Goal: Navigation & Orientation: Find specific page/section

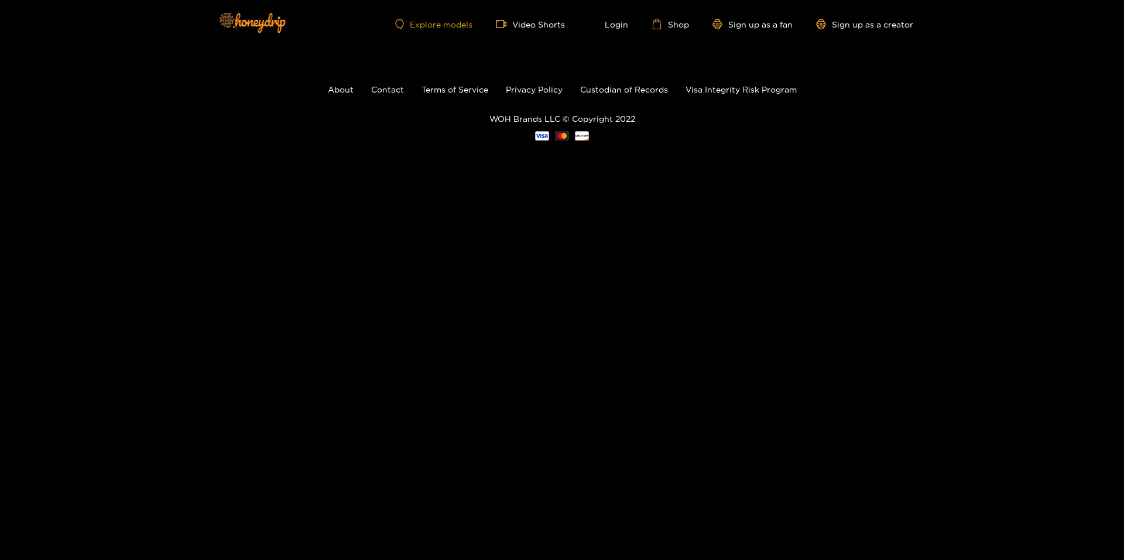
click at [440, 24] on link "Explore models" at bounding box center [433, 24] width 77 height 10
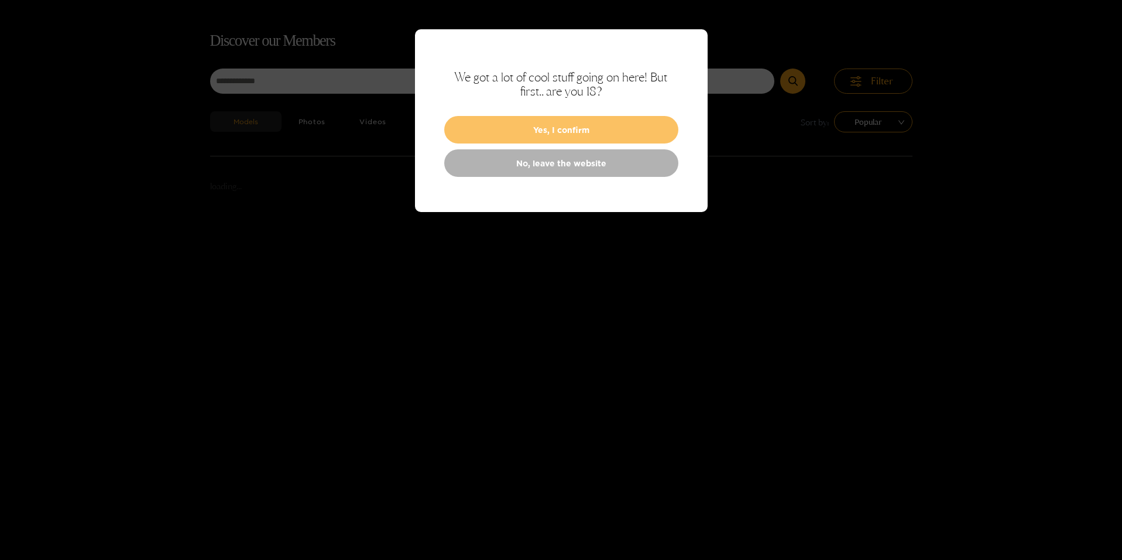
scroll to position [75, 0]
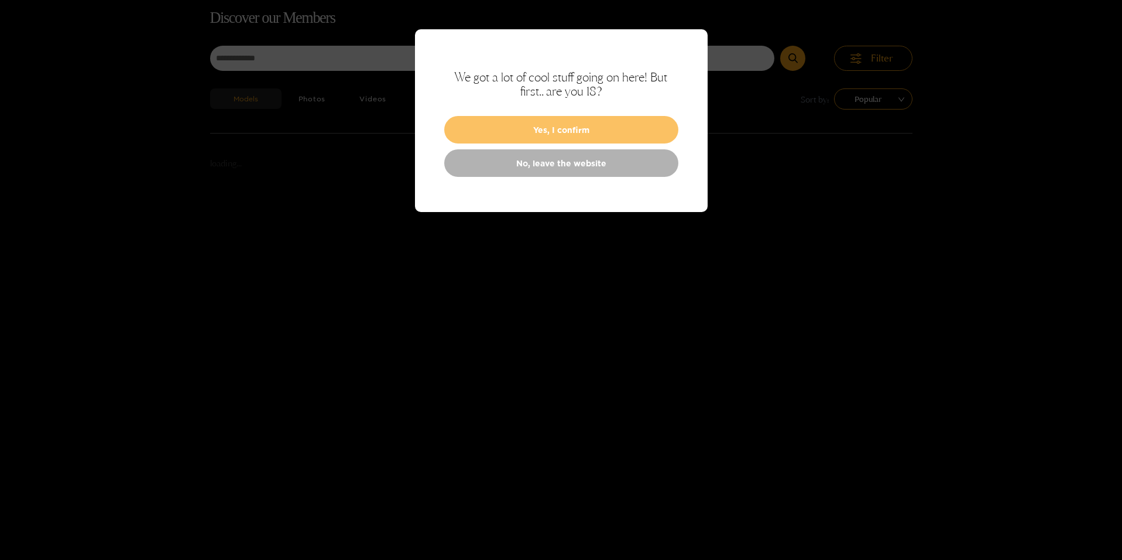
click at [546, 128] on button "Yes, I confirm" at bounding box center [561, 130] width 234 height 28
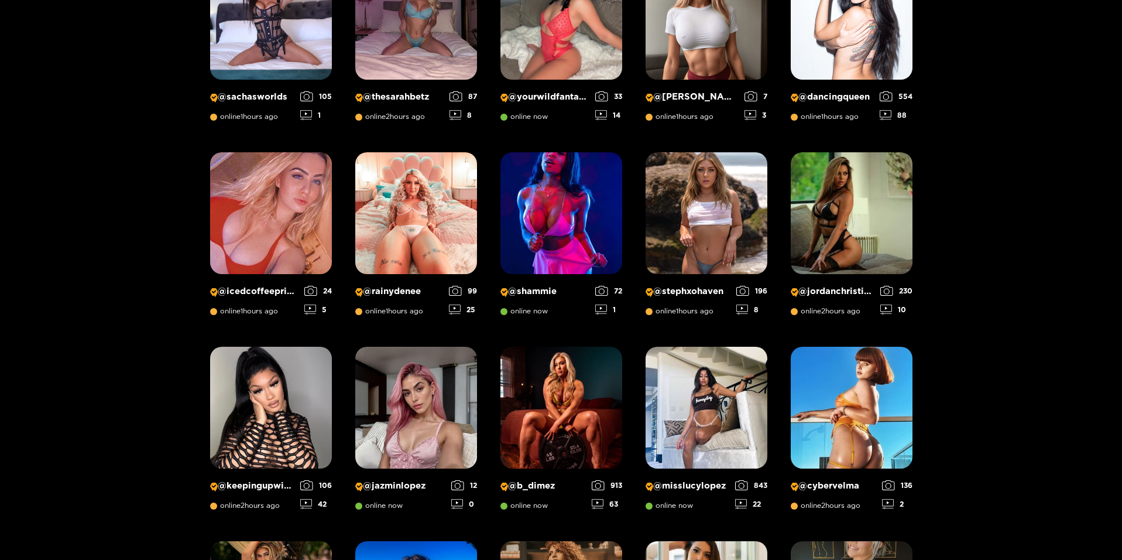
scroll to position [843, 0]
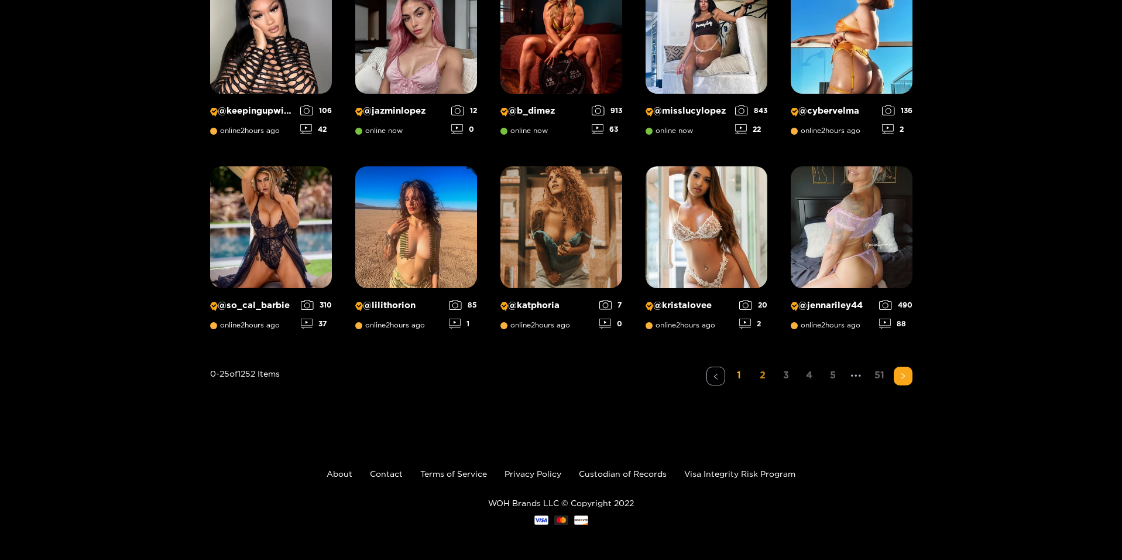
click at [760, 372] on link "2" at bounding box center [762, 374] width 19 height 17
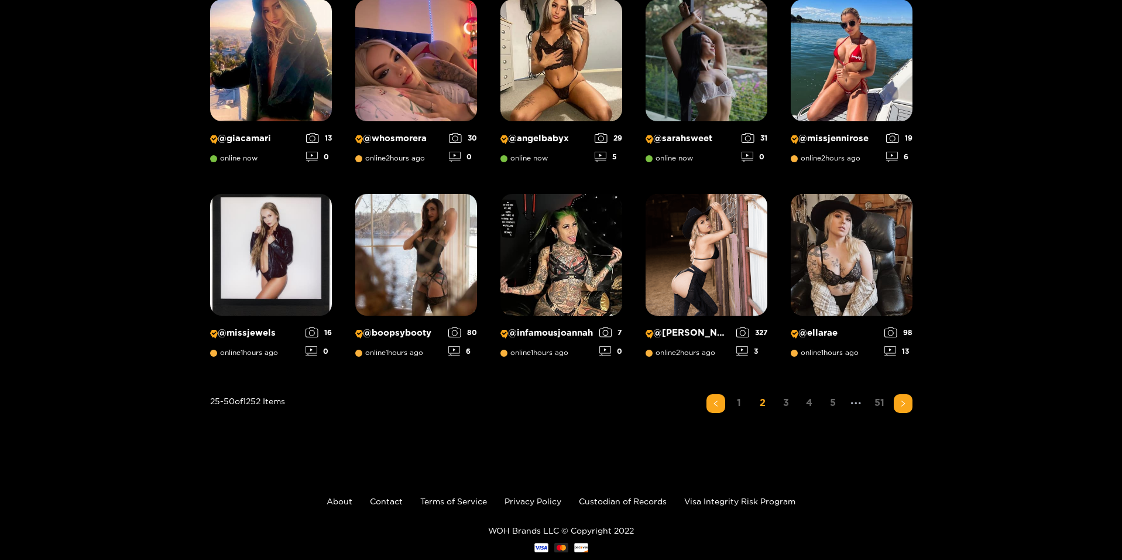
scroll to position [836, 0]
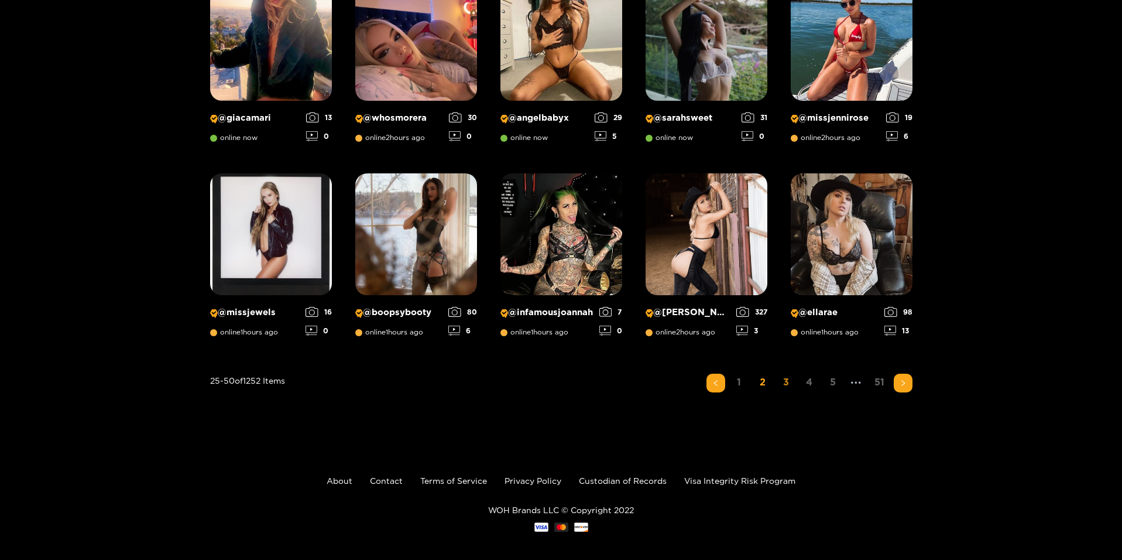
click at [785, 380] on link "3" at bounding box center [786, 381] width 19 height 17
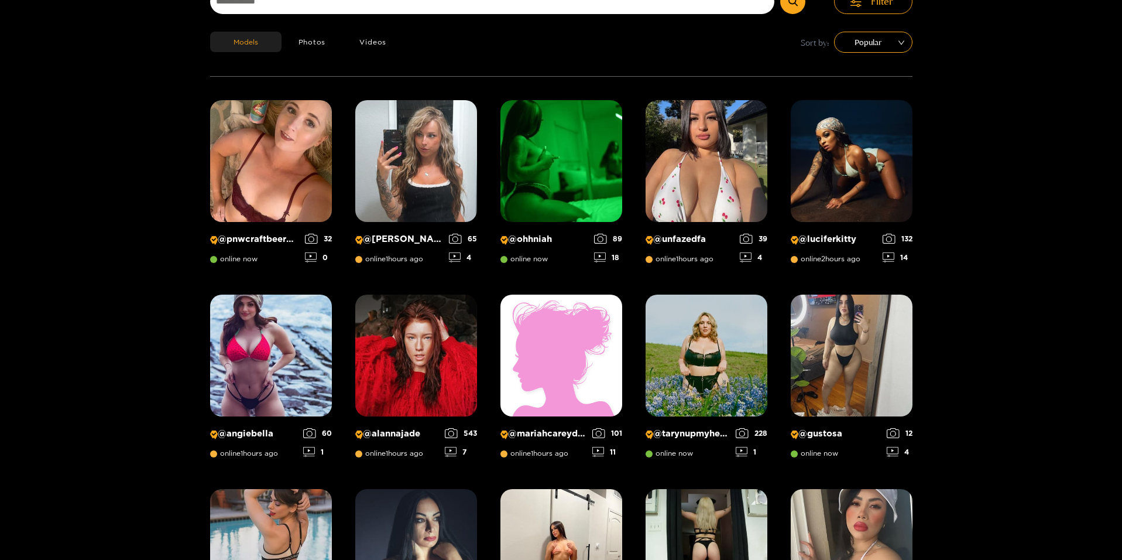
scroll to position [0, 0]
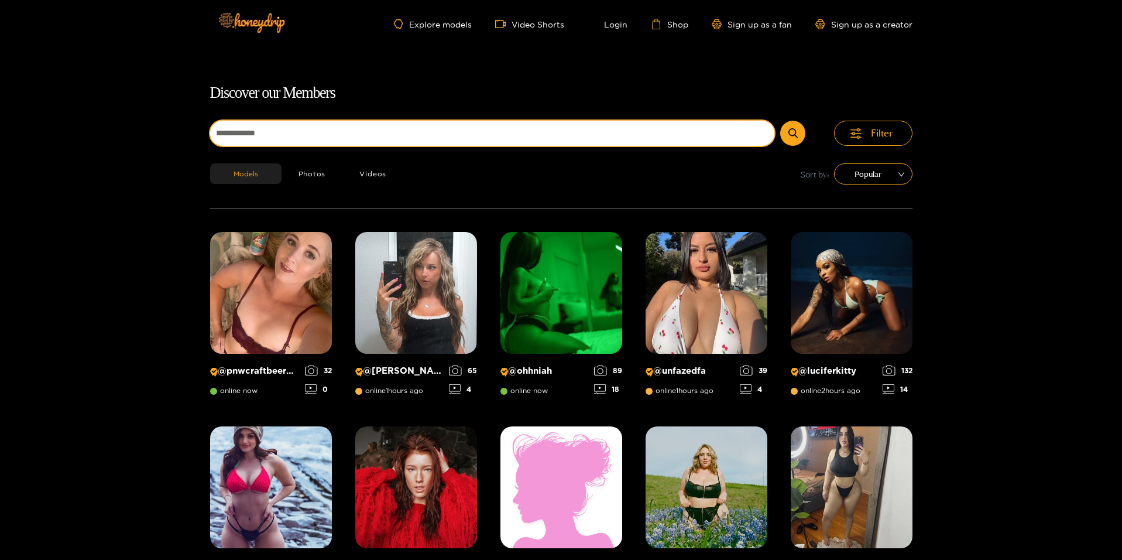
click at [376, 136] on input at bounding box center [492, 133] width 565 height 25
paste input "**********"
type input "**********"
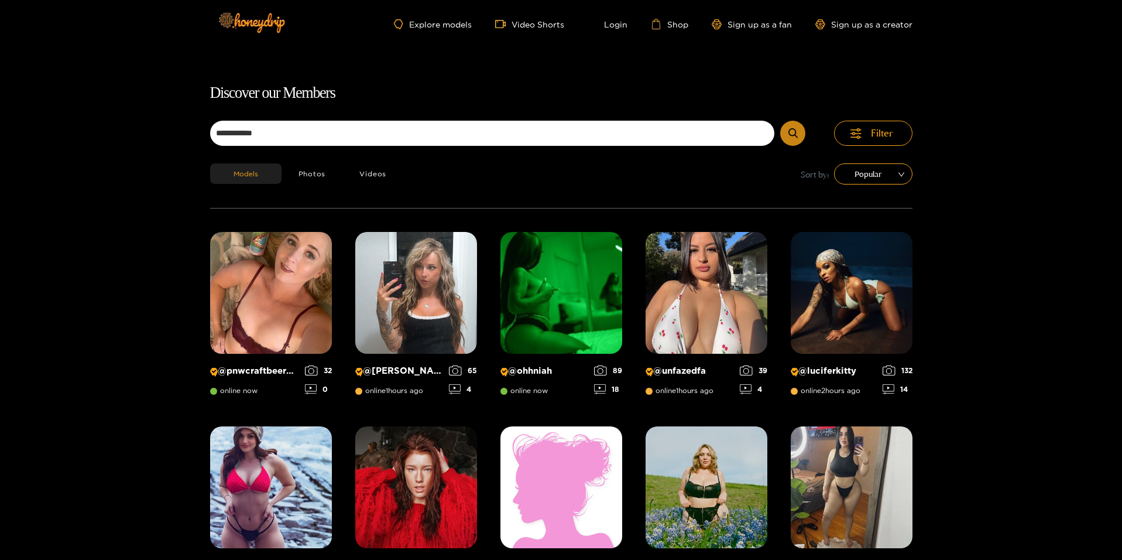
click at [787, 132] on button "submit" at bounding box center [792, 133] width 25 height 25
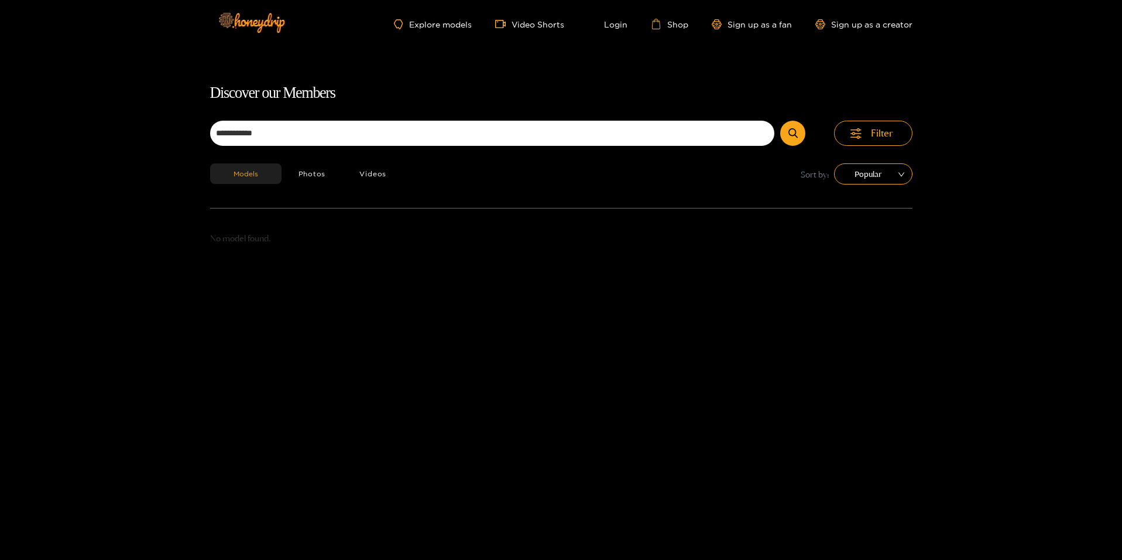
click at [174, 35] on header "Explore models Video Shorts Login Shop Sign up as a fan Sign up as a creator" at bounding box center [561, 24] width 1122 height 48
